Goal: Transaction & Acquisition: Purchase product/service

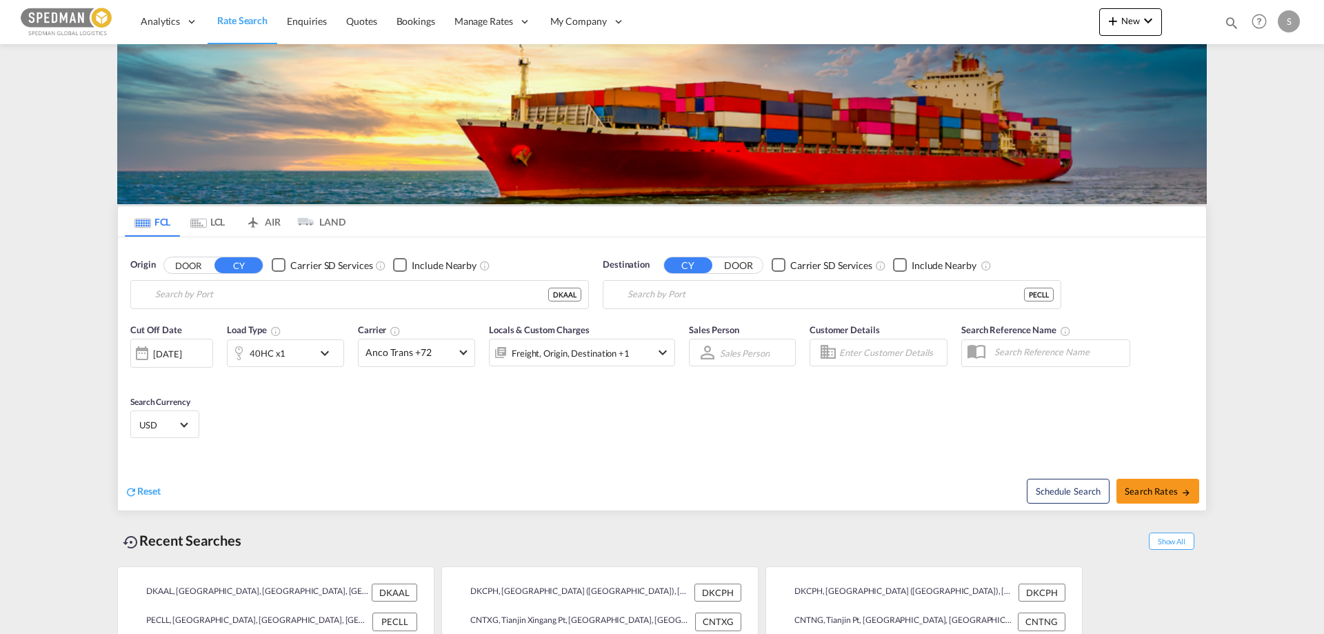
type input "[GEOGRAPHIC_DATA], DKAAL"
type input "Callao, PECLL"
click at [232, 292] on input "[GEOGRAPHIC_DATA], DKAAL" at bounding box center [368, 294] width 426 height 21
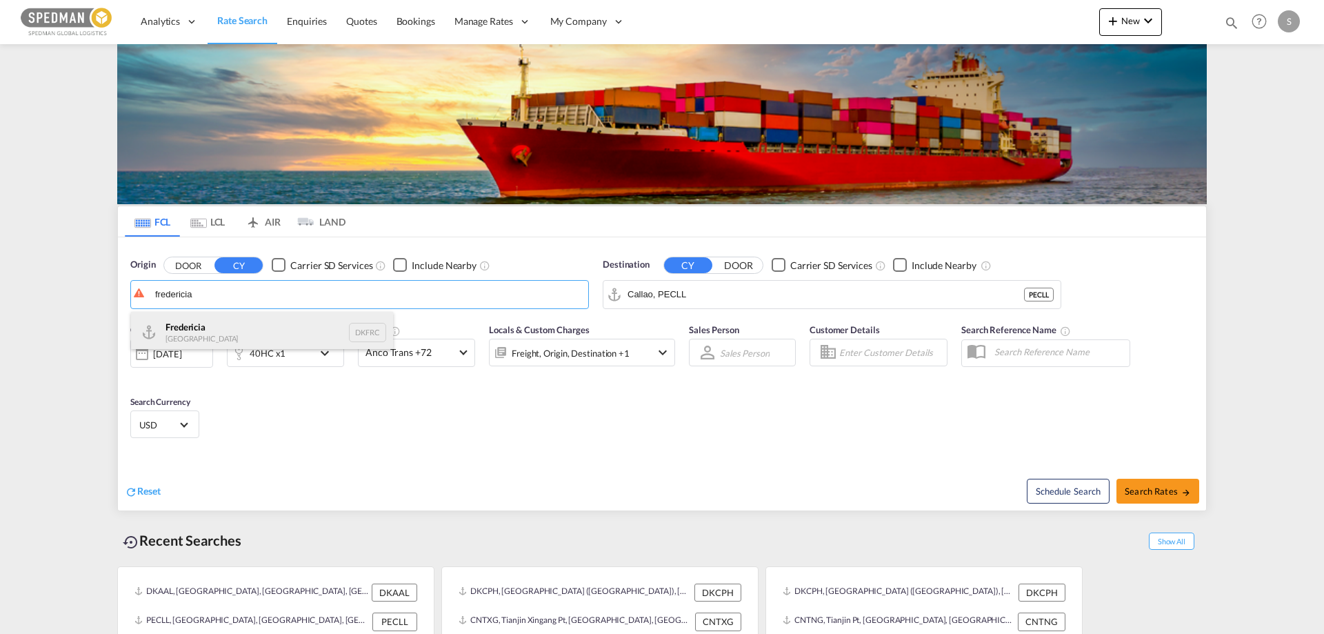
click at [199, 323] on div "Fredericia [GEOGRAPHIC_DATA] DKFRC" at bounding box center [262, 332] width 262 height 41
type input "[GEOGRAPHIC_DATA], DKFRC"
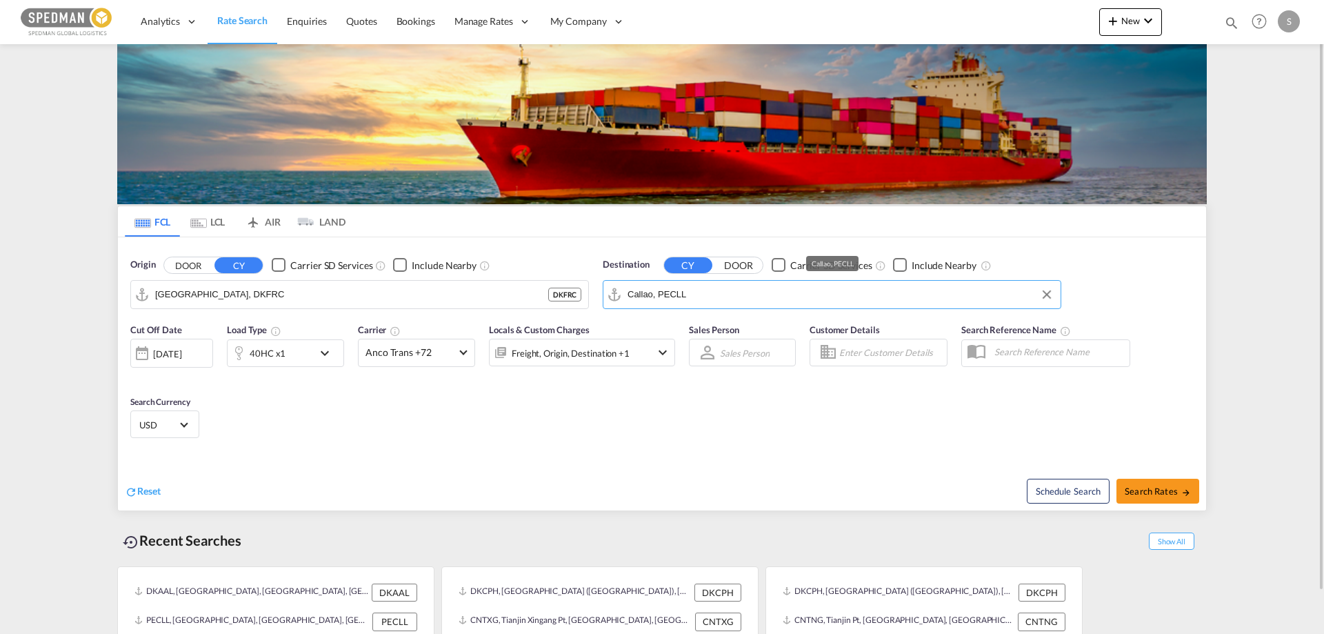
click at [737, 294] on input "Callao, PECLL" at bounding box center [840, 294] width 426 height 21
click at [635, 331] on div "[GEOGRAPHIC_DATA] [GEOGRAPHIC_DATA] PHMNL" at bounding box center [734, 332] width 262 height 41
type input "[GEOGRAPHIC_DATA], PHMNL"
click at [509, 432] on div "Cut Off Date [DATE] [DATE] Load Type 40HC x1 Carrier Anco Trans +72 Online Rate…" at bounding box center [662, 383] width 1088 height 134
click at [325, 348] on md-icon "icon-chevron-down" at bounding box center [328, 353] width 23 height 17
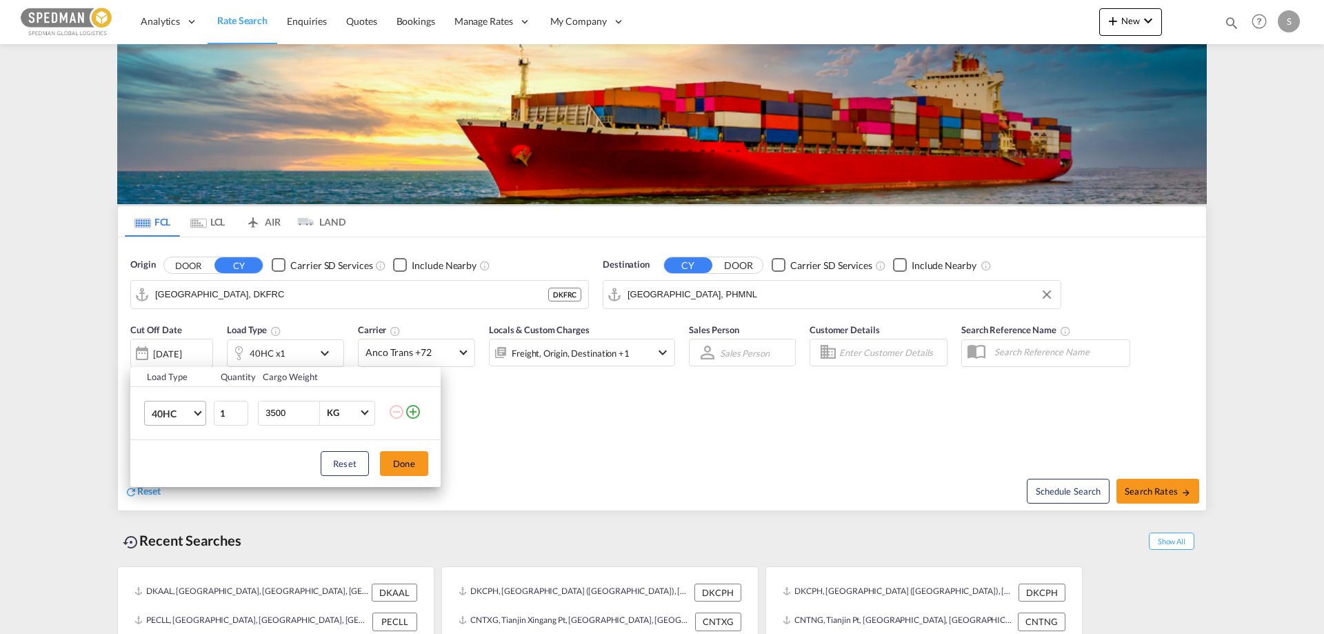
click at [201, 415] on md-select-value "40HC" at bounding box center [177, 412] width 55 height 23
click at [144, 347] on md-option "20GP" at bounding box center [188, 346] width 94 height 33
drag, startPoint x: 301, startPoint y: 408, endPoint x: 57, endPoint y: 403, distance: 243.5
click at [57, 403] on div "Load Type Quantity Cargo Weight 20GP 1 3500 KG KG Load type addition is restric…" at bounding box center [662, 317] width 1324 height 634
type input "12000"
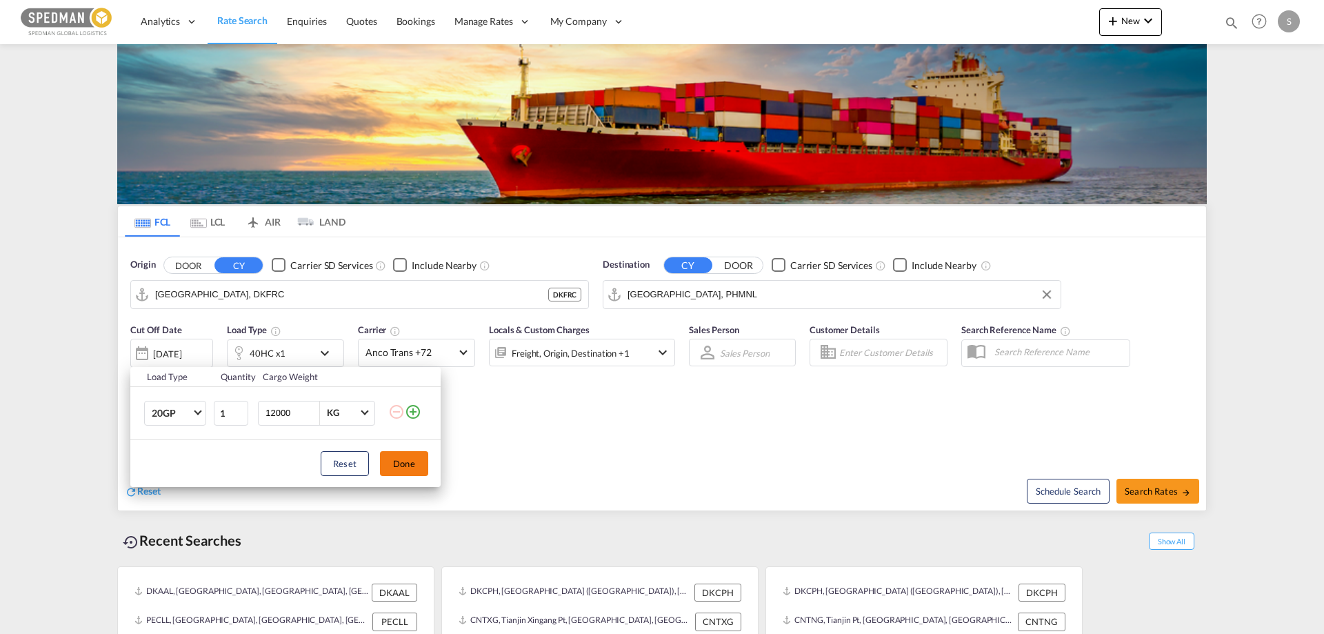
click at [416, 466] on button "Done" at bounding box center [404, 463] width 48 height 25
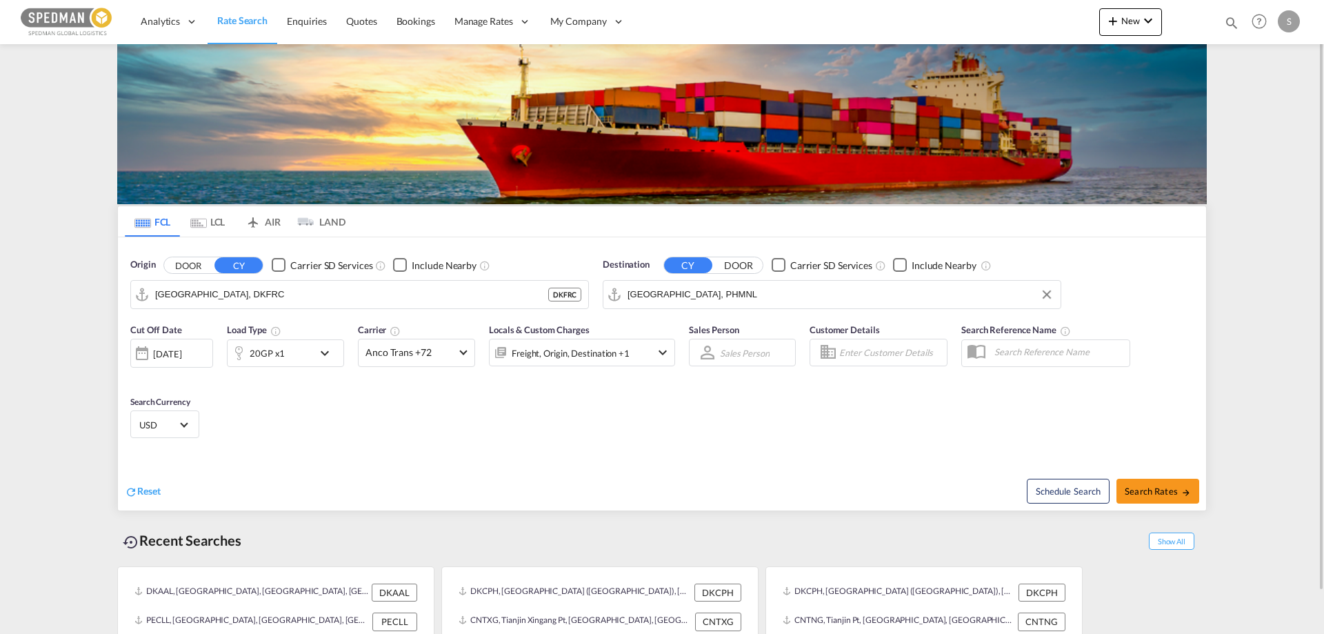
click at [524, 461] on div "Reset Schedule Search Search Rates" at bounding box center [662, 480] width 1088 height 60
click at [1159, 482] on button "Search Rates" at bounding box center [1157, 491] width 83 height 25
type input "DKFRC to PHMNL / [DATE]"
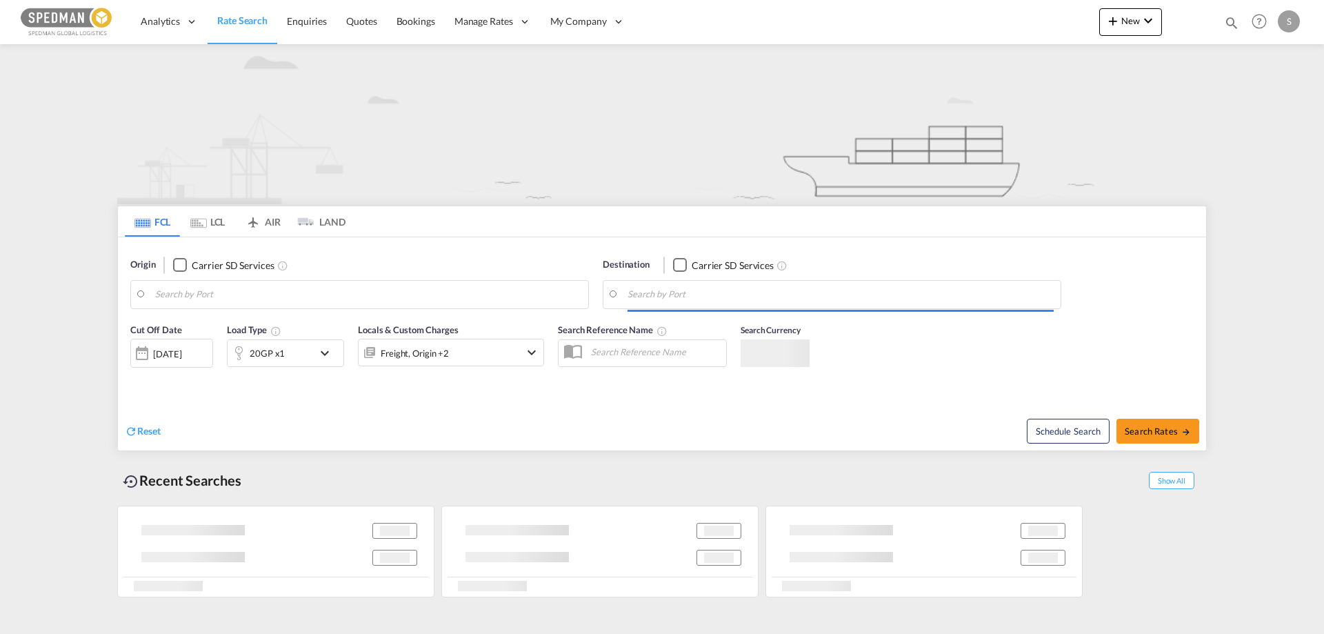
type input "Copenhagen (Kobenhavn), DKCPH"
type input "Laem Chabang, THLCH"
